Goal: Information Seeking & Learning: Check status

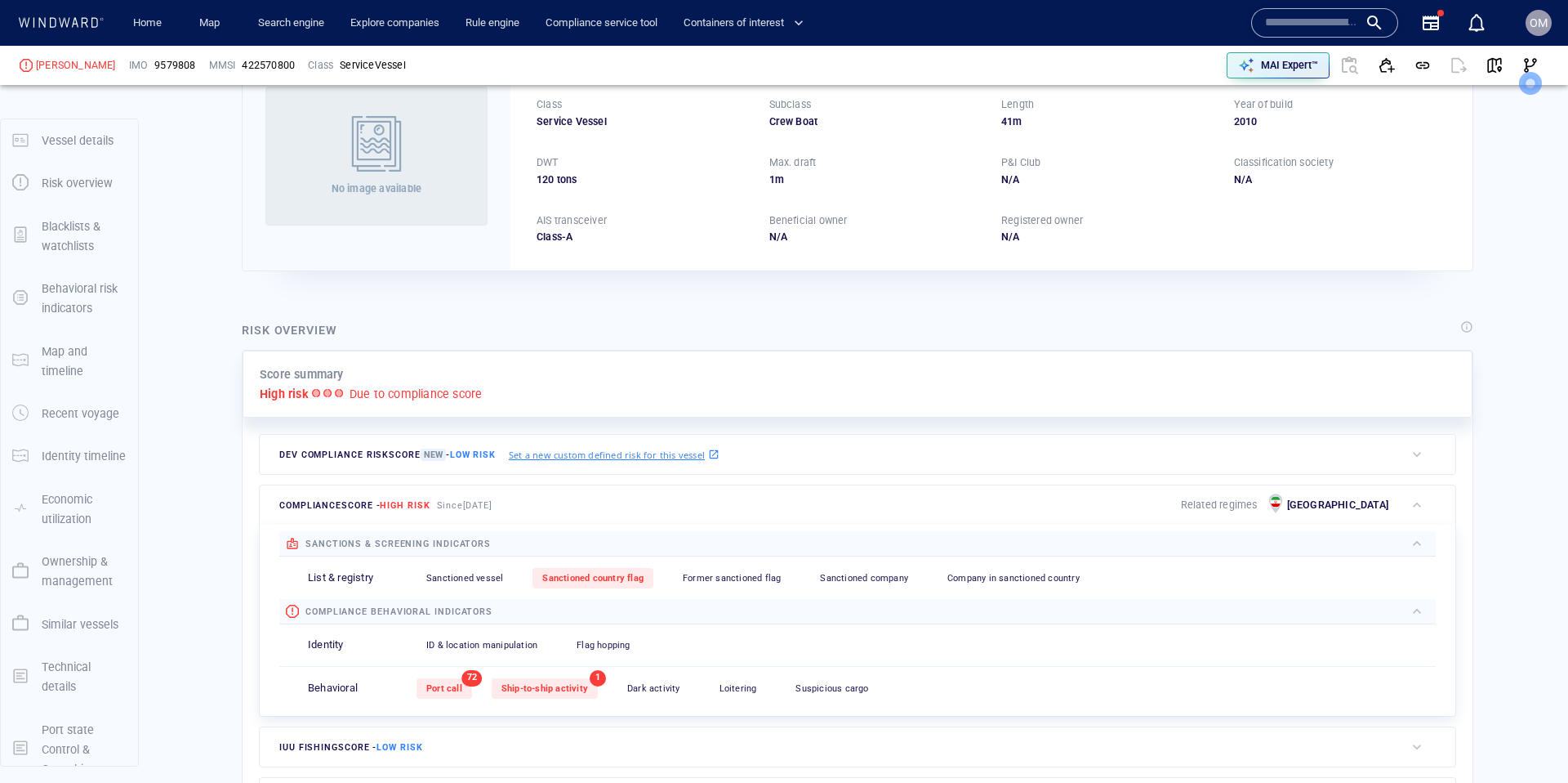
scroll to position [24, 0]
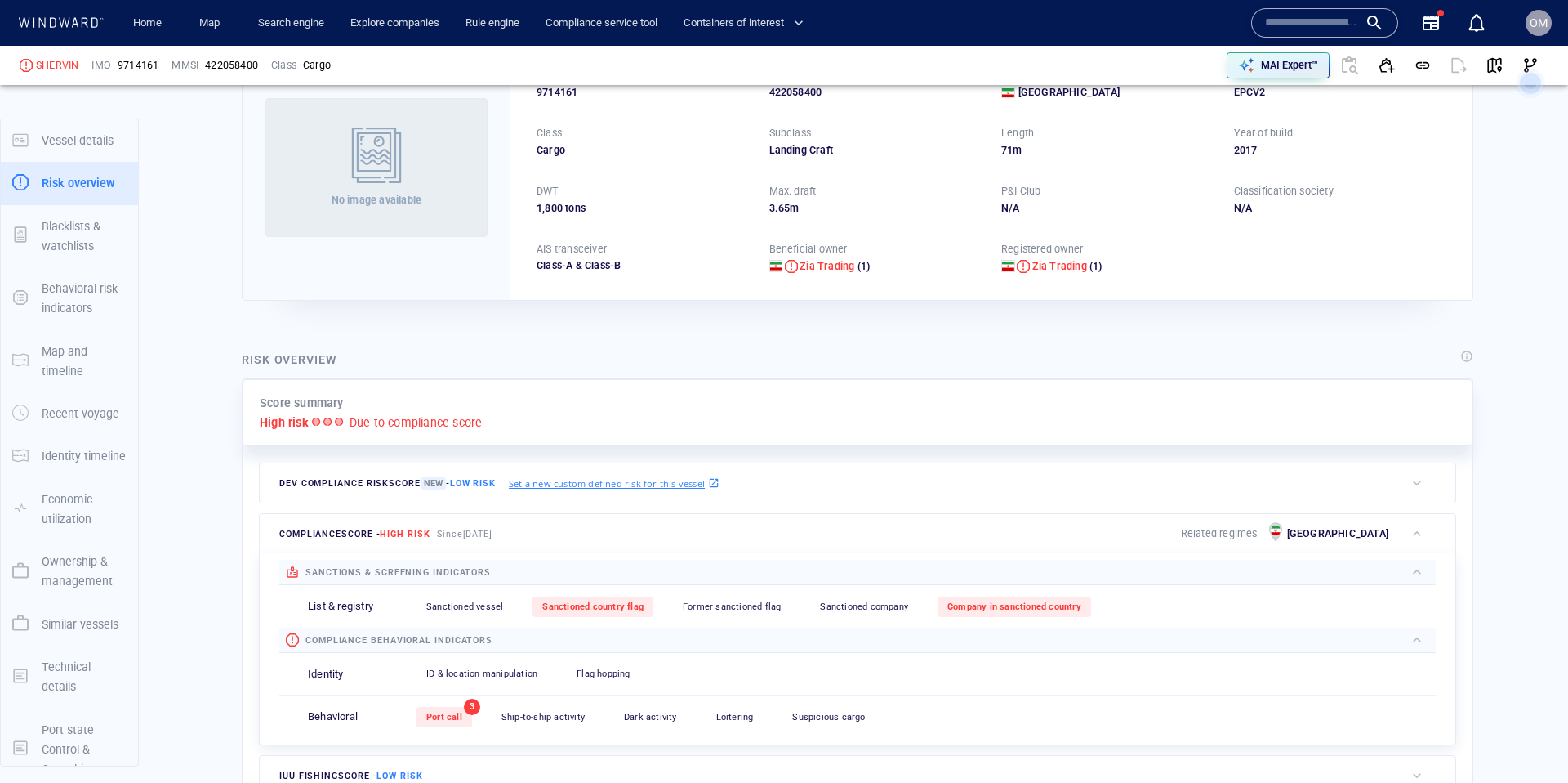
scroll to position [24, 0]
